Goal: Transaction & Acquisition: Purchase product/service

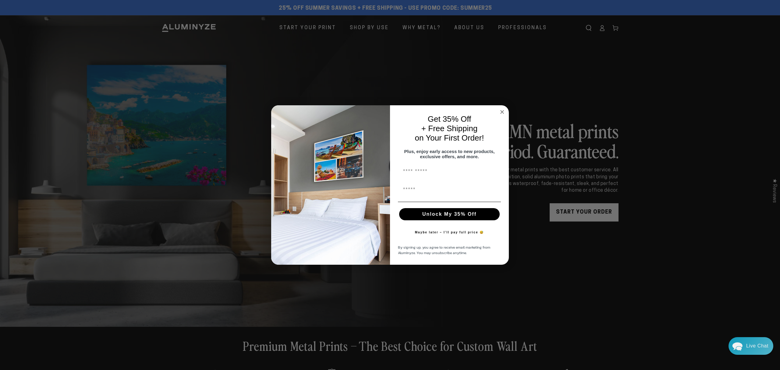
click at [586, 212] on div "Close dialog Get 35% Off + Free Shipping on Your First Order! Plus, enjoy early…" at bounding box center [390, 185] width 780 height 370
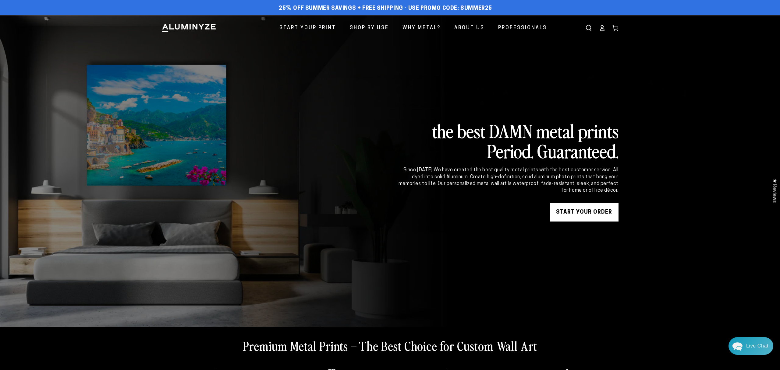
click at [586, 212] on link "START YOUR Order" at bounding box center [584, 212] width 69 height 18
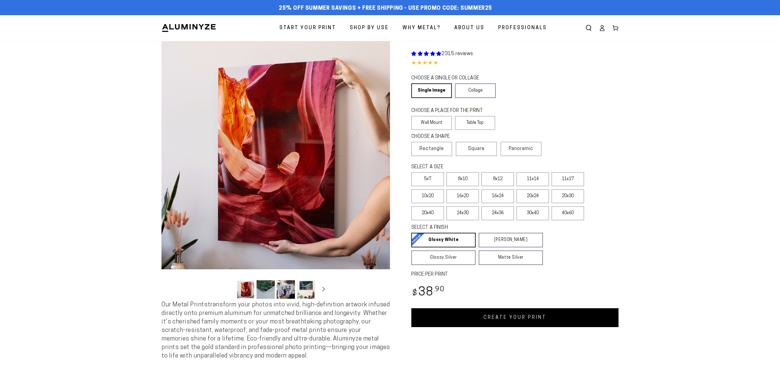
scroll to position [0, 0]
select select "**********"
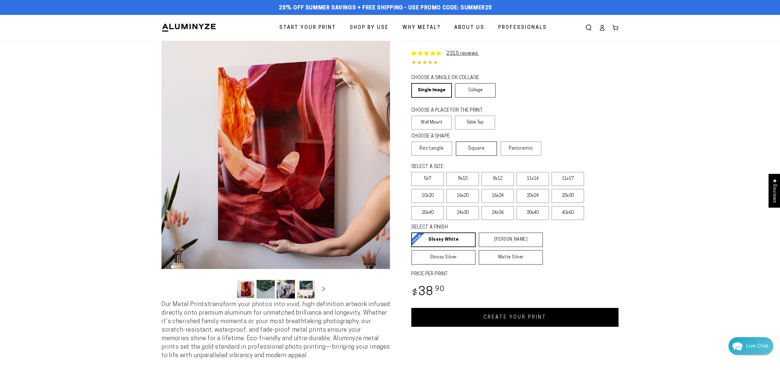
click at [475, 150] on span "Square" at bounding box center [476, 148] width 17 height 7
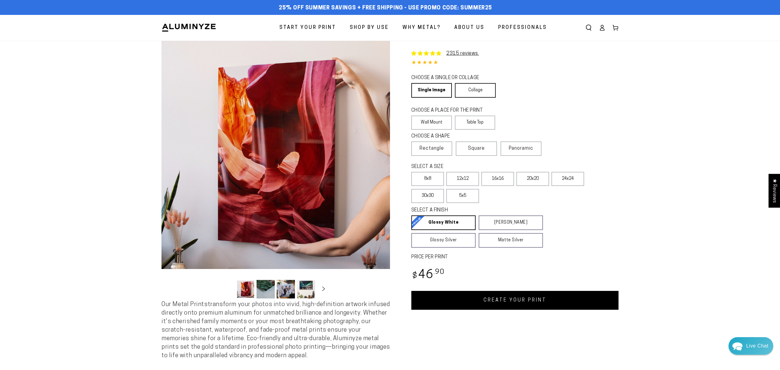
click at [472, 88] on link "Collage" at bounding box center [475, 90] width 41 height 15
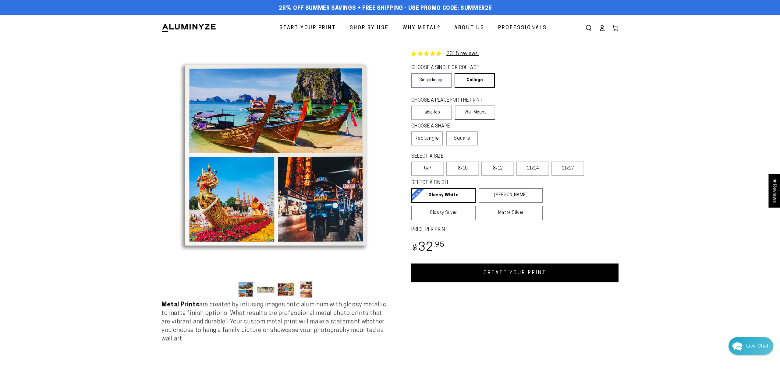
click at [479, 112] on label "Wall Mount" at bounding box center [475, 113] width 41 height 14
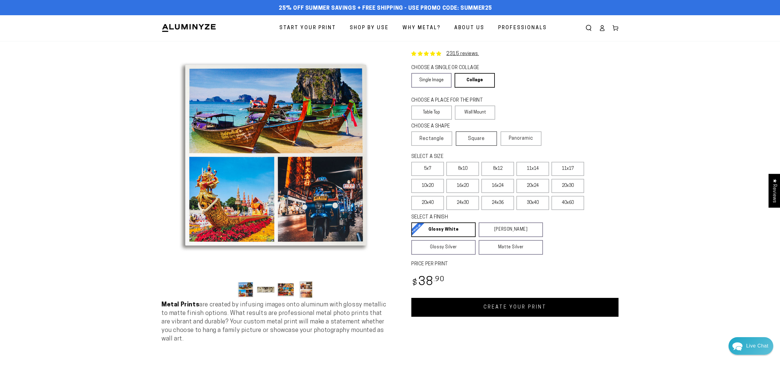
click at [479, 135] on label "Square" at bounding box center [476, 139] width 41 height 14
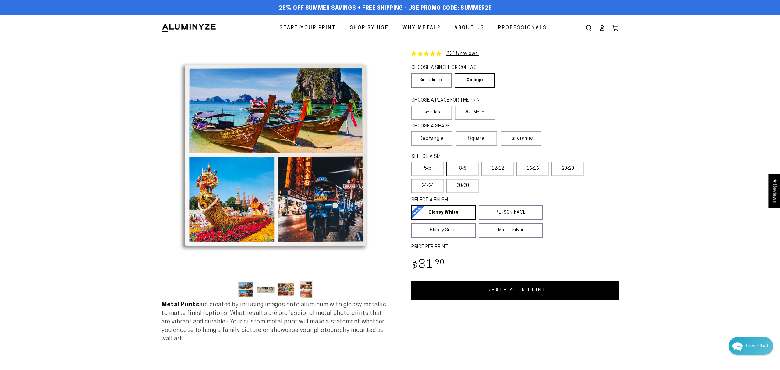
click at [458, 173] on label "8x8" at bounding box center [462, 169] width 33 height 14
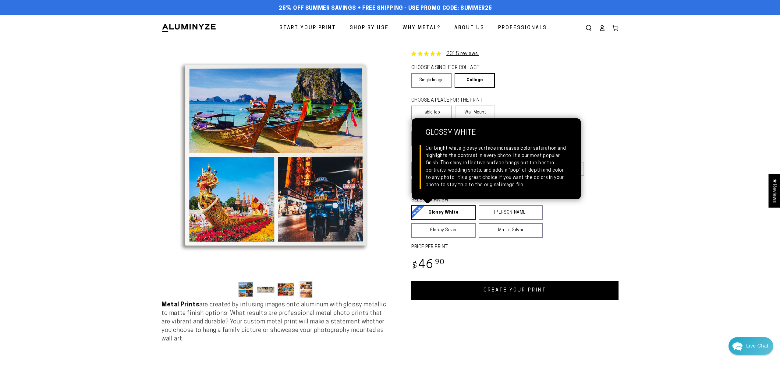
click at [449, 213] on link "Glossy White Glossy White Our bright white glossy surface increases color satur…" at bounding box center [443, 213] width 64 height 15
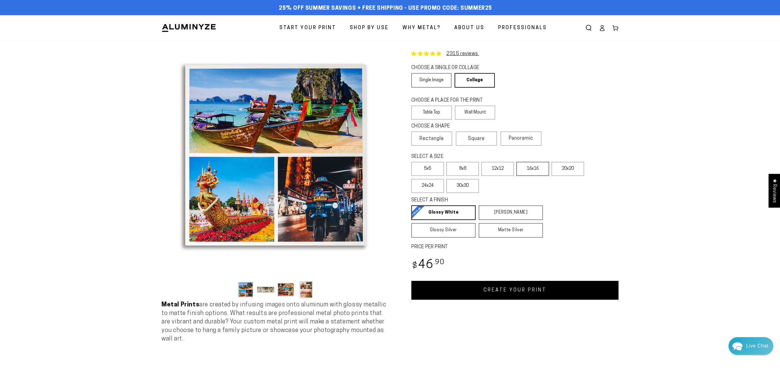
click at [525, 171] on label "16x16" at bounding box center [532, 169] width 33 height 14
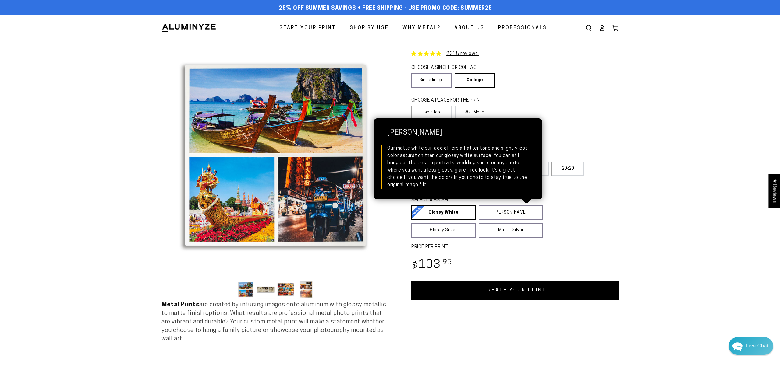
click at [448, 216] on link "Glossy White Glossy White Our bright white glossy surface increases color satur…" at bounding box center [443, 213] width 64 height 15
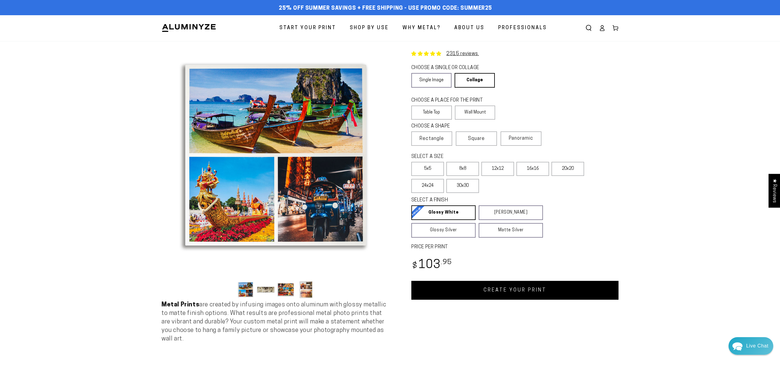
click at [522, 298] on link "CREATE YOUR PRINT" at bounding box center [514, 290] width 207 height 19
